Goal: Complete application form

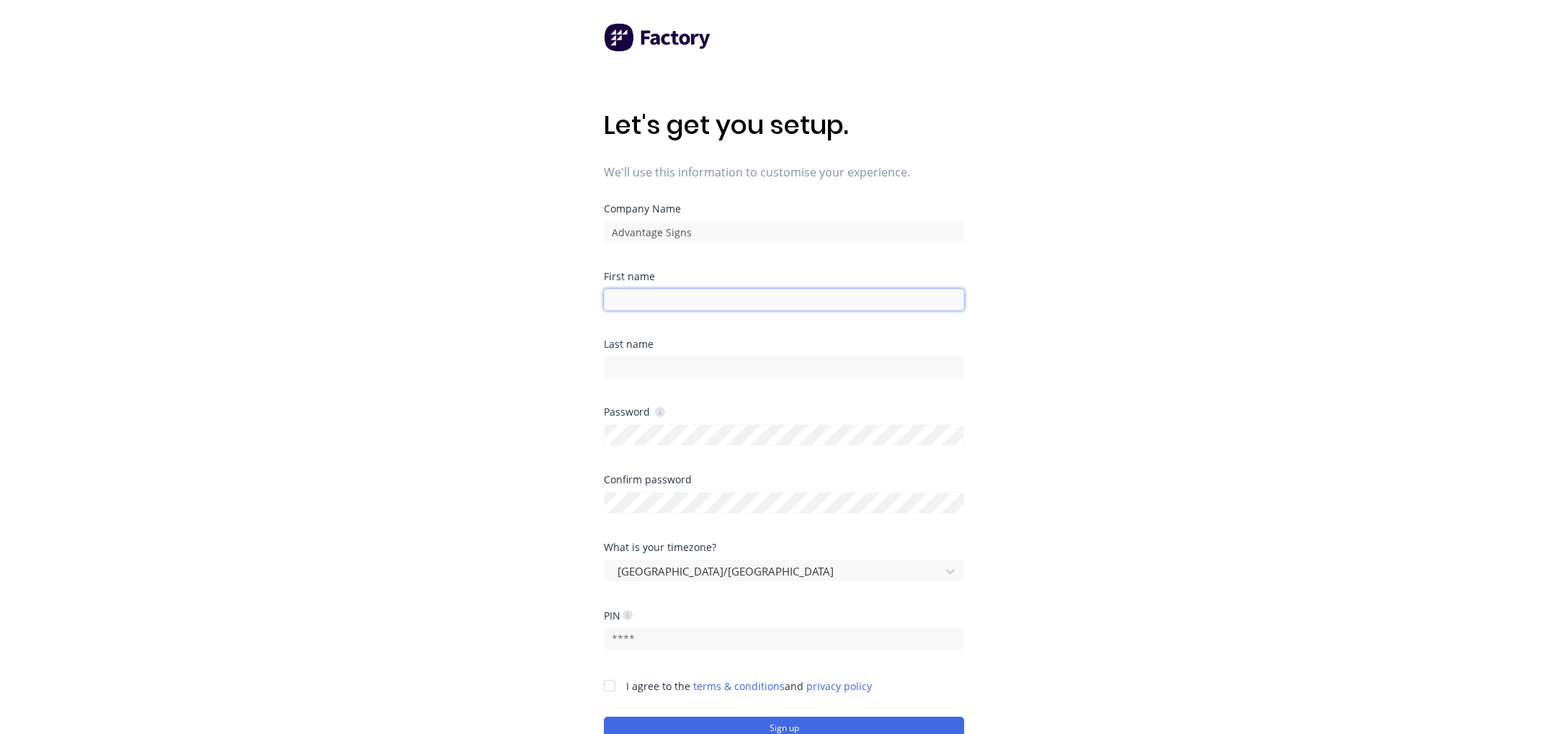
click at [629, 299] on input at bounding box center [784, 299] width 360 height 21
type input "[PERSON_NAME]"
click at [627, 368] on input at bounding box center [784, 367] width 360 height 21
type input "Lemiszczuk"
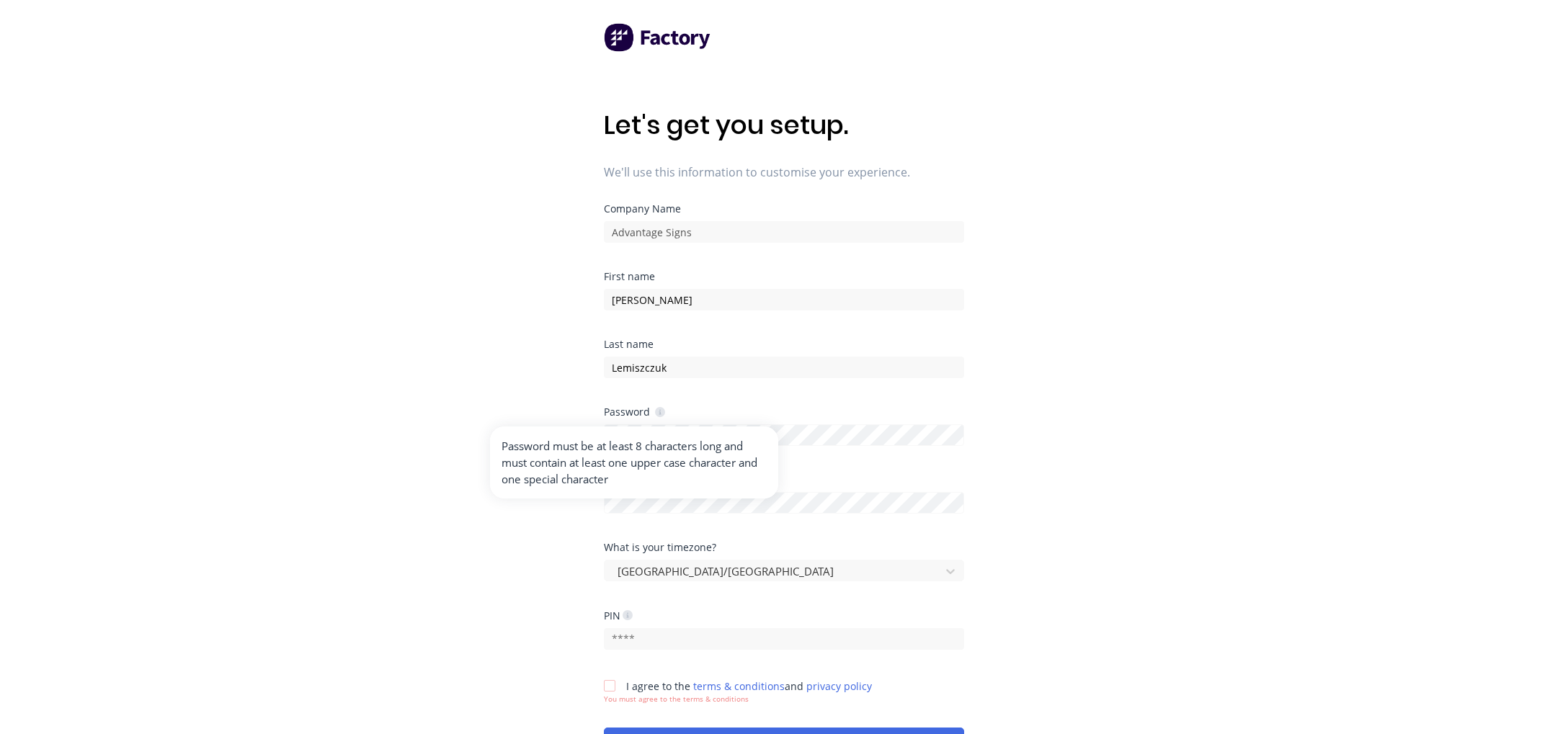
click at [660, 412] on icon at bounding box center [660, 412] width 10 height 10
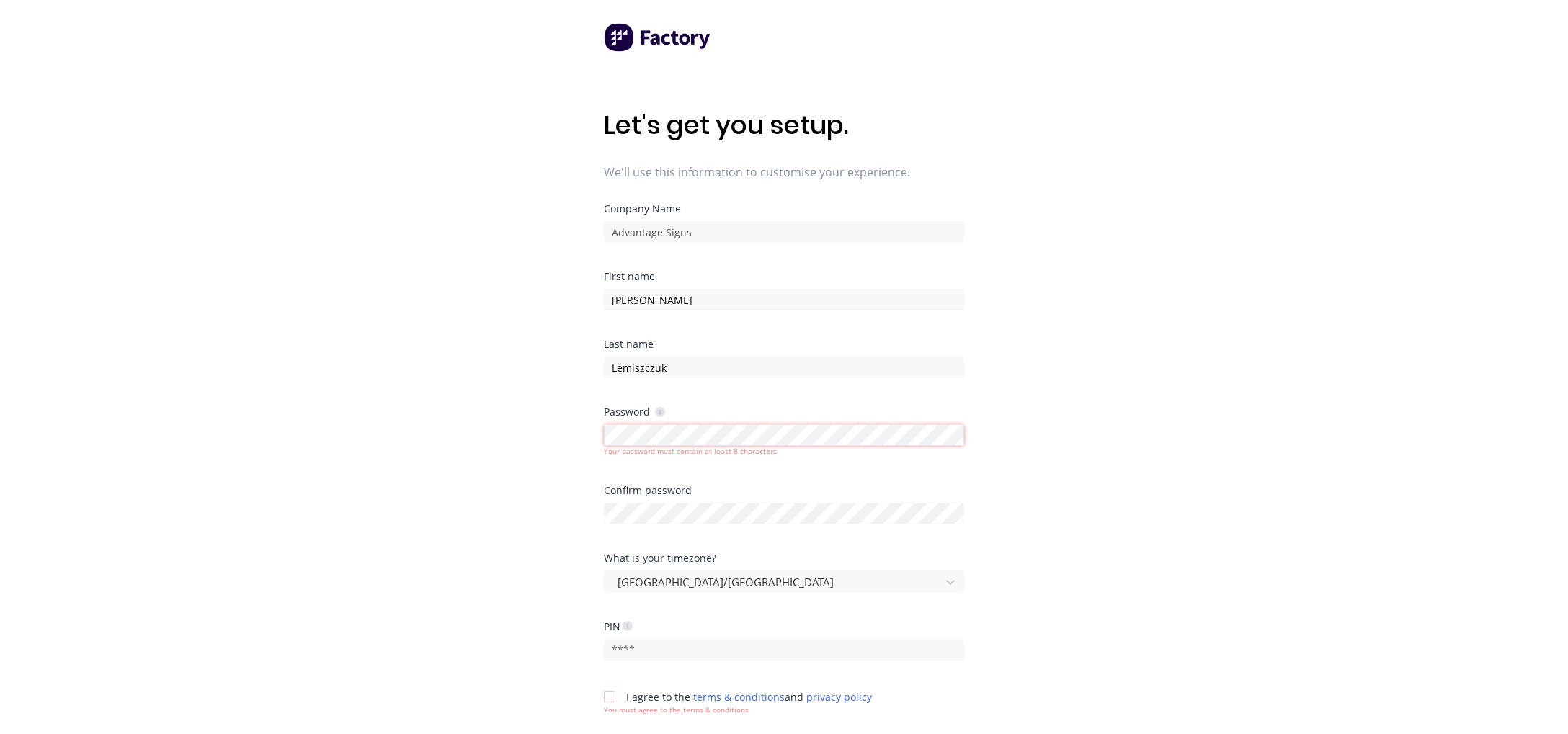
click at [595, 437] on div "Let's get you setup. We'll use this information to customise your experience. C…" at bounding box center [784, 395] width 1568 height 791
click at [570, 430] on div "Let's get you setup. We'll use this information to customise your experience. C…" at bounding box center [784, 395] width 1568 height 791
click at [594, 437] on div "Let's get you setup. We'll use this information to customise your experience. C…" at bounding box center [784, 395] width 1568 height 791
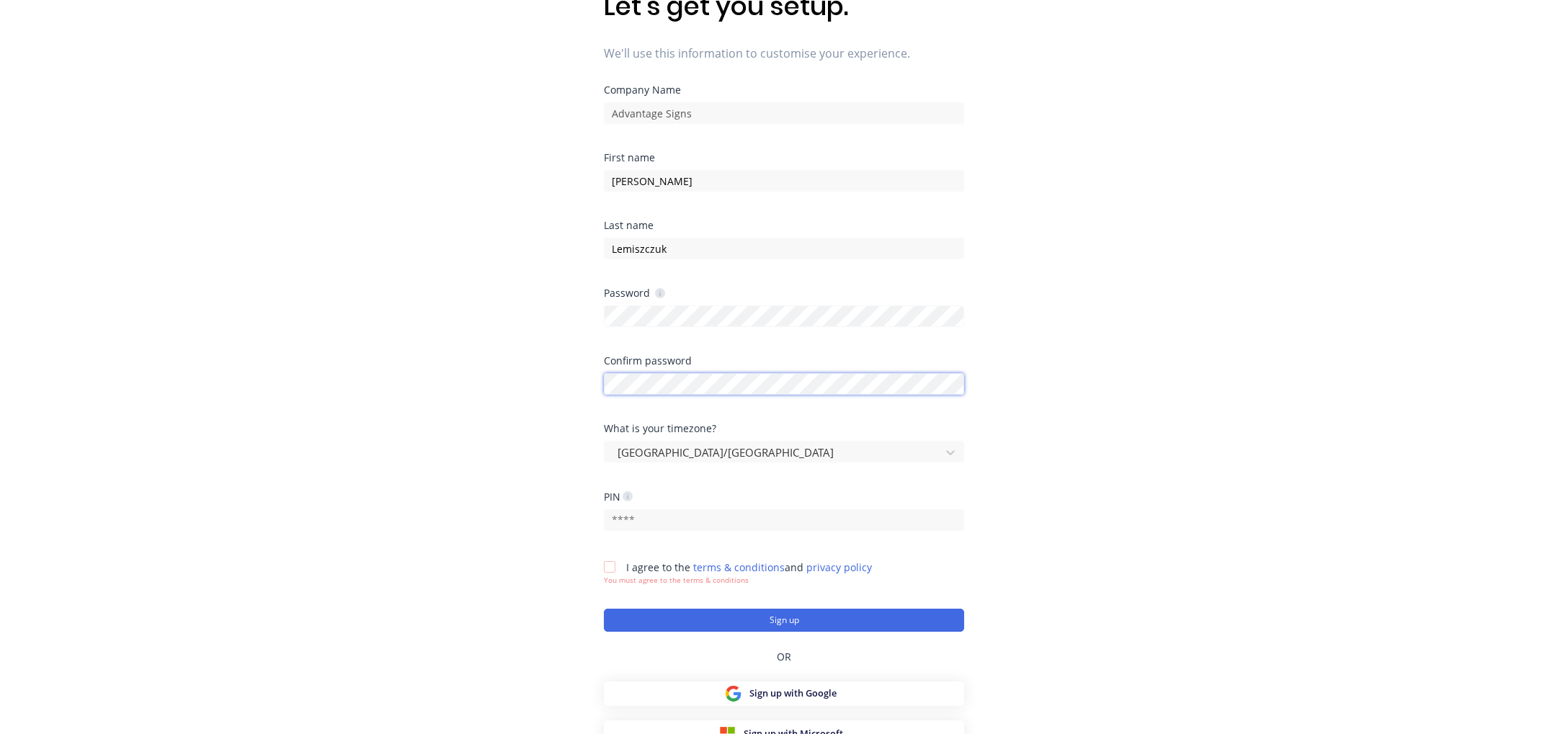
scroll to position [131, 0]
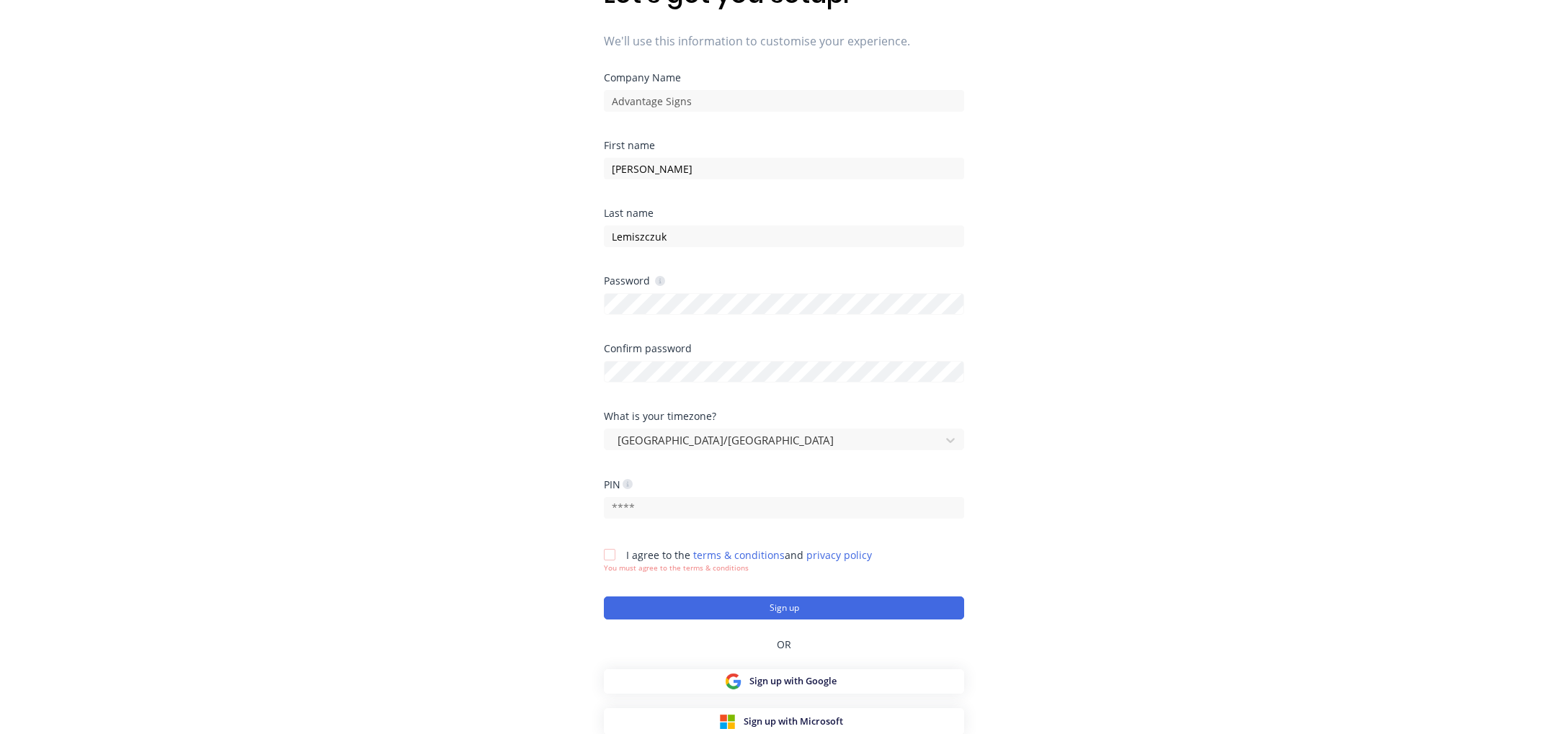
click at [610, 554] on div at bounding box center [609, 554] width 29 height 29
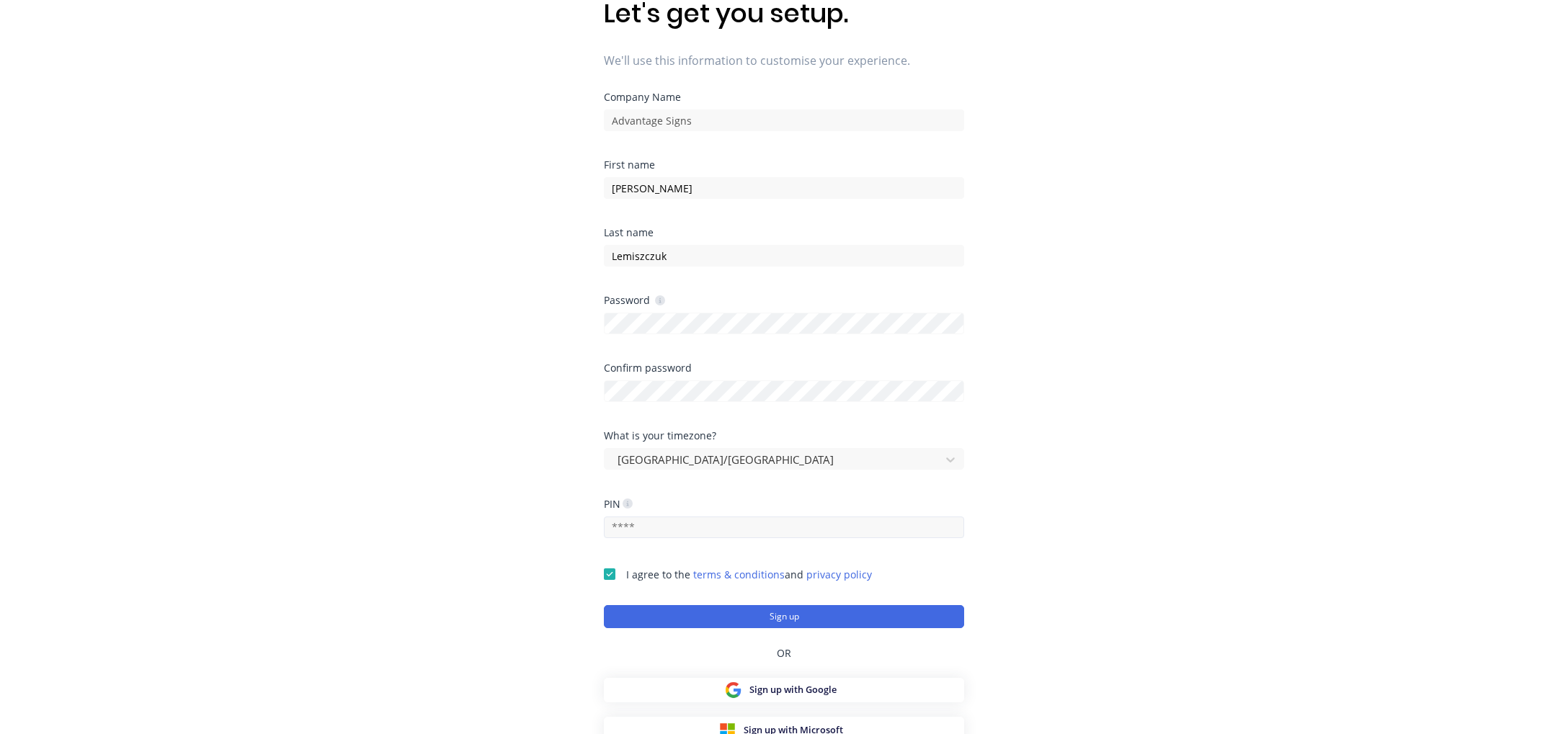
scroll to position [109, 0]
drag, startPoint x: 635, startPoint y: 527, endPoint x: 591, endPoint y: 527, distance: 44.0
click at [590, 527] on div "Let's get you setup. We'll use this information to customise your experience. C…" at bounding box center [784, 286] width 1568 height 791
type input "1962"
click at [773, 619] on button "Sign up" at bounding box center [784, 618] width 360 height 23
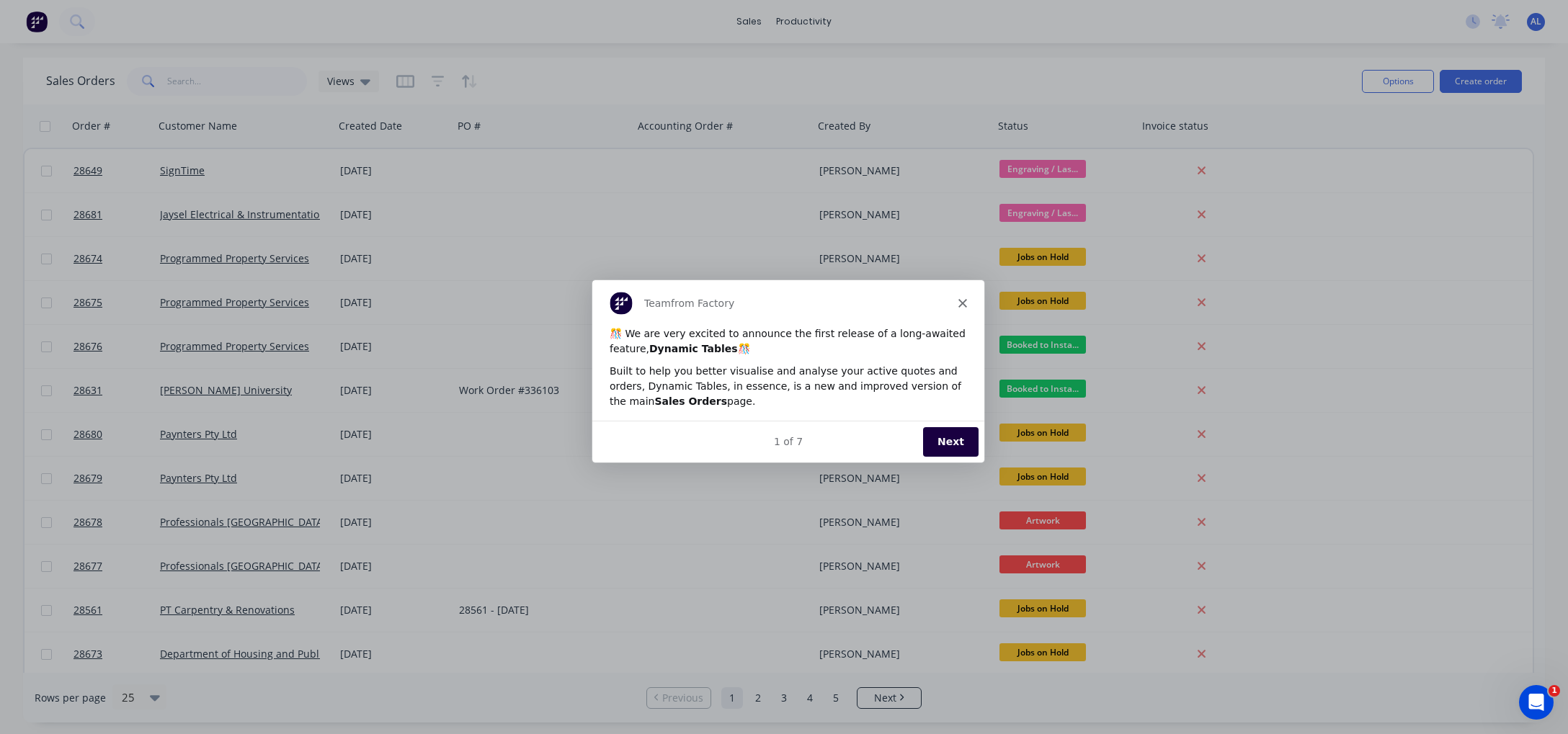
click at [949, 443] on button "Next" at bounding box center [950, 441] width 56 height 30
